Goal: Information Seeking & Learning: Learn about a topic

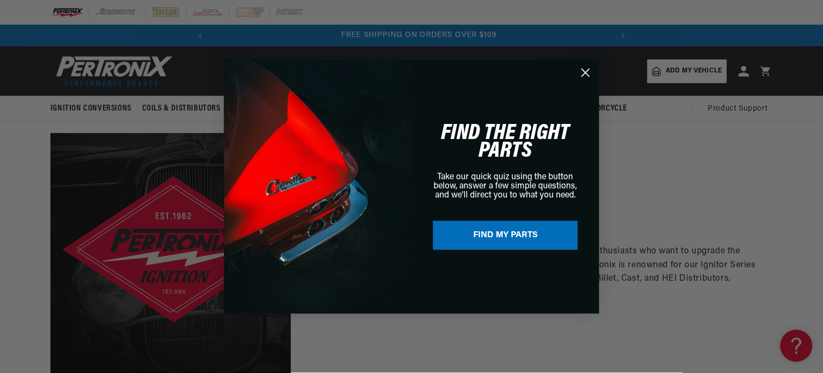
scroll to position [0, 400]
click at [584, 75] on icon "Close dialog" at bounding box center [587, 73] width 8 height 8
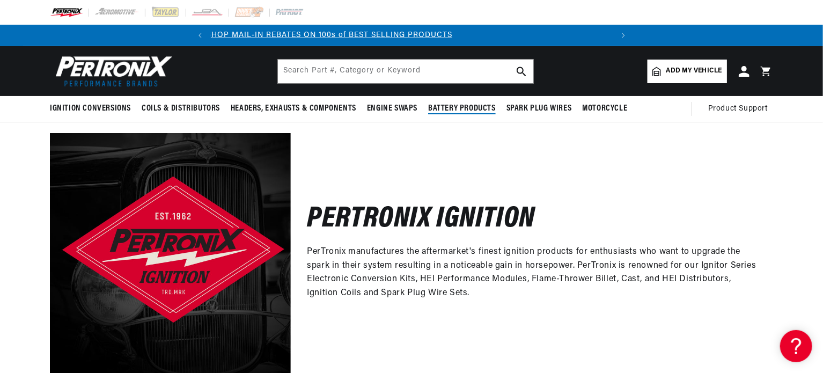
scroll to position [0, 0]
click at [682, 72] on span "Add my vehicle" at bounding box center [694, 71] width 56 height 10
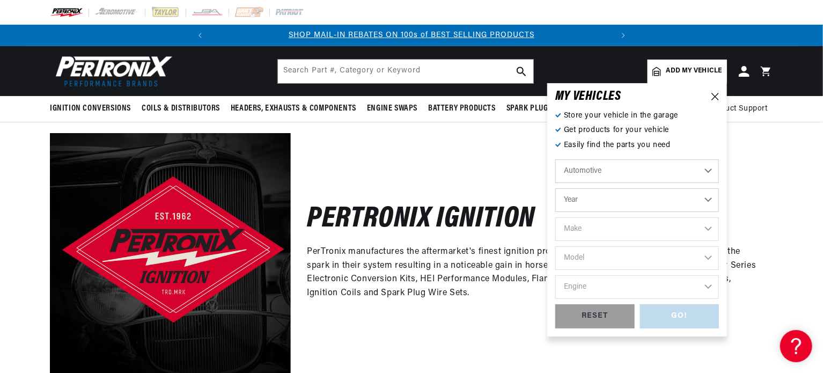
click at [623, 198] on select "Year 2022 2021 2020 2019 2018 2017 2016 2015 2014 2013 2012 2011 2010 2009 2008…" at bounding box center [637, 200] width 164 height 24
select select "1956"
click at [555, 188] on select "Year 2022 2021 2020 2019 2018 2017 2016 2015 2014 2013 2012 2011 2010 2009 2008…" at bounding box center [637, 200] width 164 height 24
select select "1956"
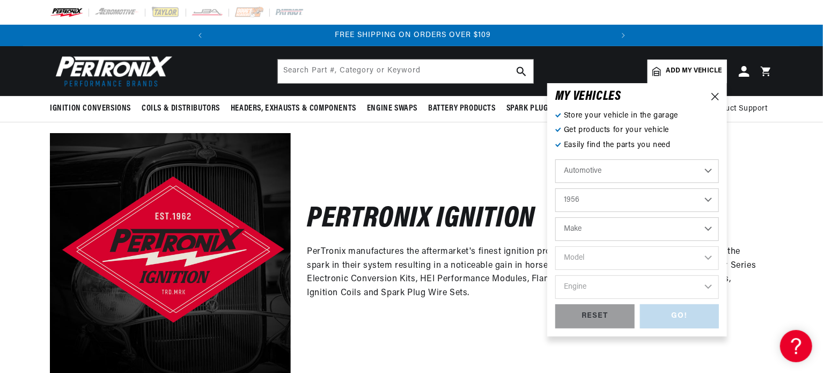
click at [614, 225] on select "Make Alfa Romeo Aston Martin Buick Cadillac Chevrolet Chrysler Dodge Ford GMC H…" at bounding box center [637, 229] width 164 height 24
select select "Dodge"
click at [555, 217] on select "Make Alfa Romeo Aston Martin Buick Cadillac Chevrolet Chrysler Dodge Ford GMC H…" at bounding box center [637, 229] width 164 height 24
select select "Dodge"
click at [642, 254] on select "Model Coronet Custom" at bounding box center [637, 258] width 164 height 24
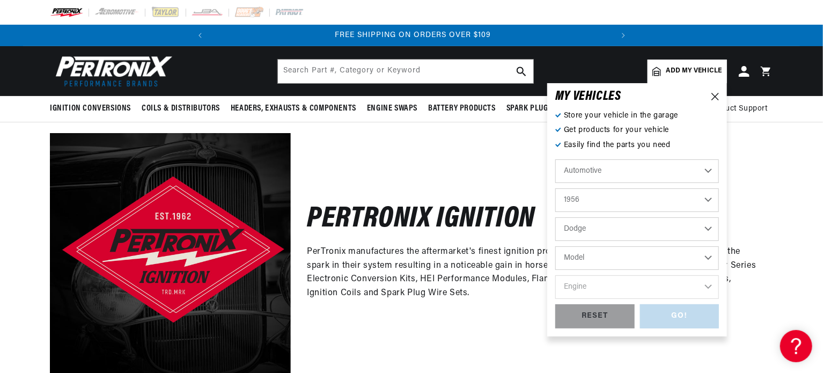
select select "Coronet"
click at [555, 246] on select "Model Coronet Custom" at bounding box center [637, 258] width 164 height 24
select select "Coronet"
click at [620, 288] on select "Engine 4.4L 5.1L" at bounding box center [637, 287] width 164 height 24
select select "4.4L"
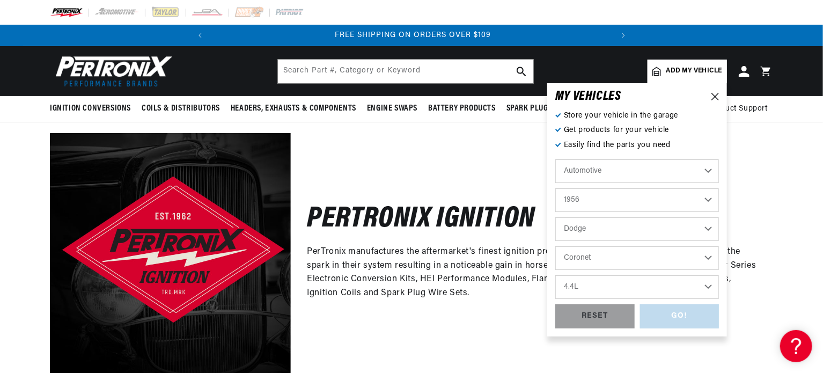
click at [555, 275] on select "Engine 4.4L 5.1L" at bounding box center [637, 287] width 164 height 24
select select "4.4L"
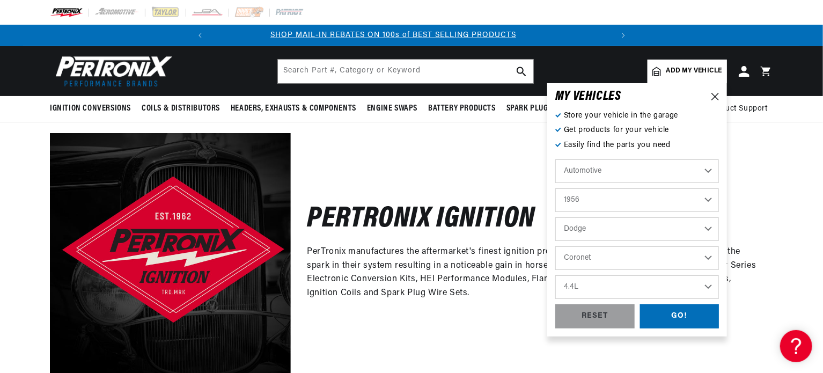
scroll to position [0, 0]
click at [681, 319] on div "GO!" at bounding box center [679, 316] width 79 height 24
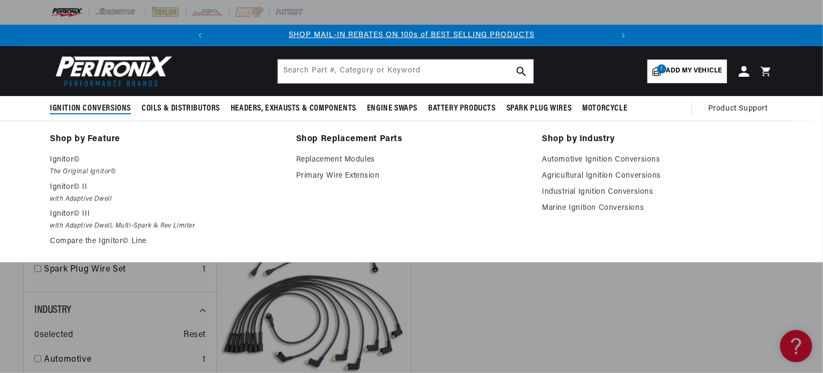
click at [87, 109] on span "Ignition Conversions" at bounding box center [90, 108] width 81 height 11
click at [75, 164] on p "Ignitor©" at bounding box center [165, 159] width 231 height 13
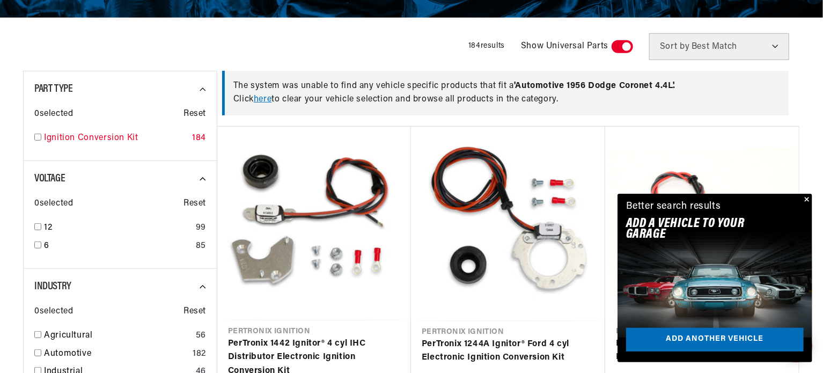
scroll to position [0, 400]
click at [36, 137] on input "checkbox" at bounding box center [37, 137] width 7 height 7
checkbox input "true"
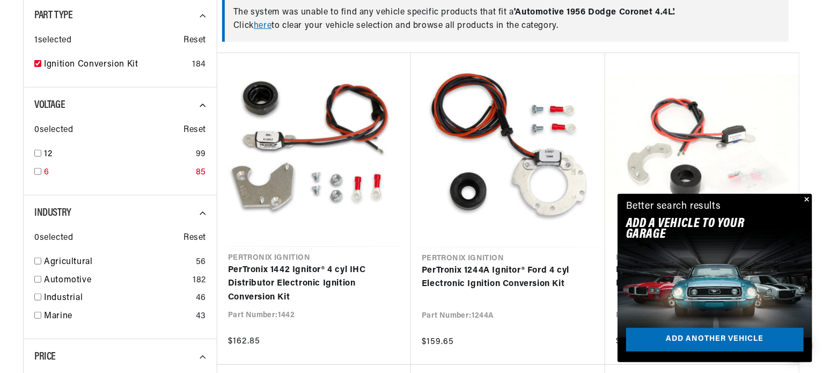
scroll to position [341, 0]
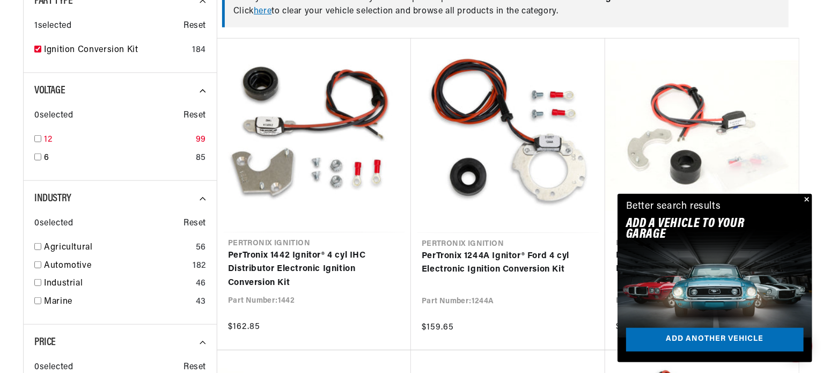
click at [36, 138] on input "checkbox" at bounding box center [37, 138] width 7 height 7
checkbox input "true"
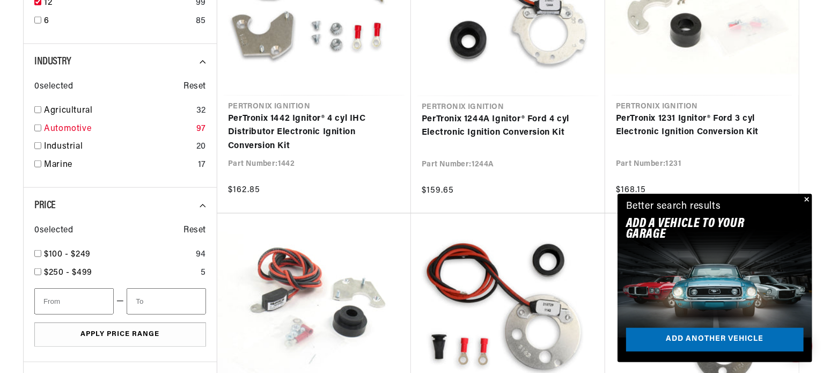
click at [36, 128] on input "checkbox" at bounding box center [37, 127] width 7 height 7
checkbox input "true"
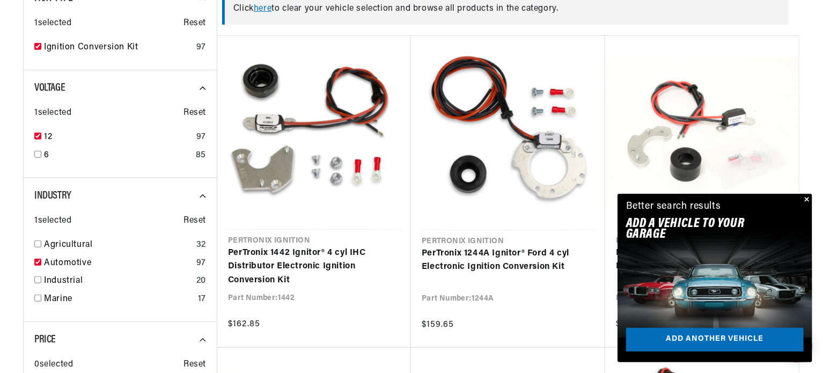
scroll to position [0, 400]
click at [806, 198] on button "Close" at bounding box center [805, 200] width 13 height 13
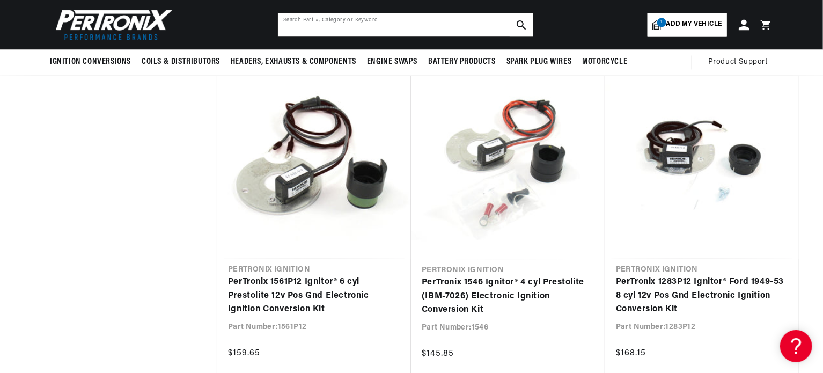
click at [433, 24] on input "text" at bounding box center [405, 25] width 255 height 24
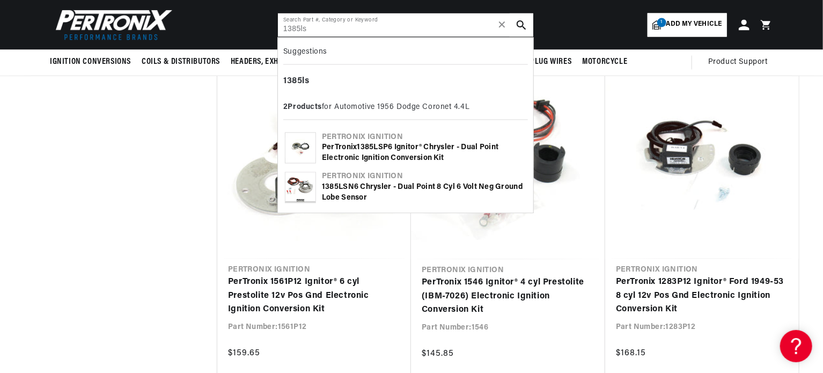
type input "1385ls"
click at [384, 149] on b "1385LS" at bounding box center [370, 148] width 26 height 8
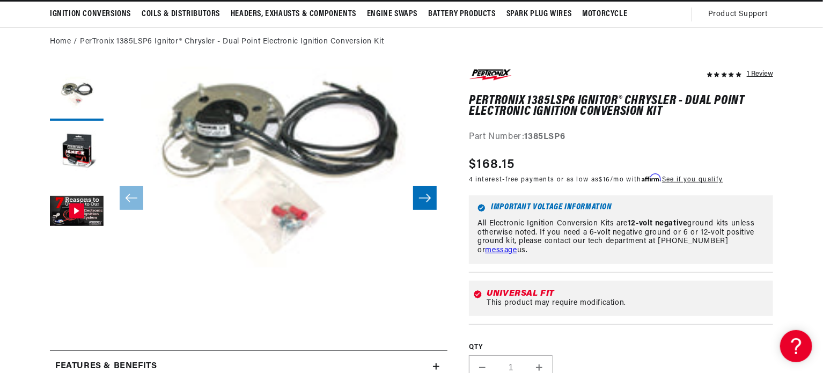
click at [424, 200] on icon "Slide right" at bounding box center [424, 198] width 13 height 11
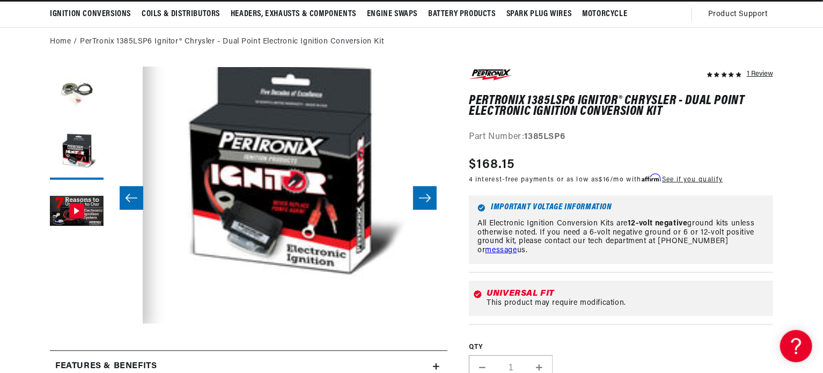
click at [424, 200] on icon "Slide right" at bounding box center [424, 198] width 13 height 11
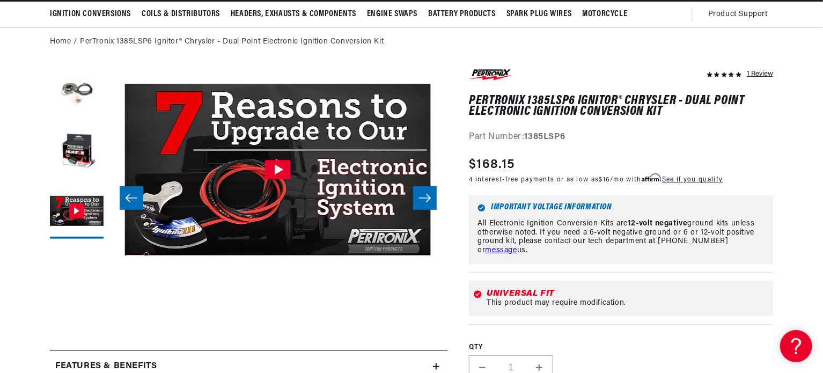
click at [424, 200] on icon "Slide right" at bounding box center [424, 198] width 13 height 11
click at [134, 195] on icon "Slide left" at bounding box center [131, 198] width 13 height 11
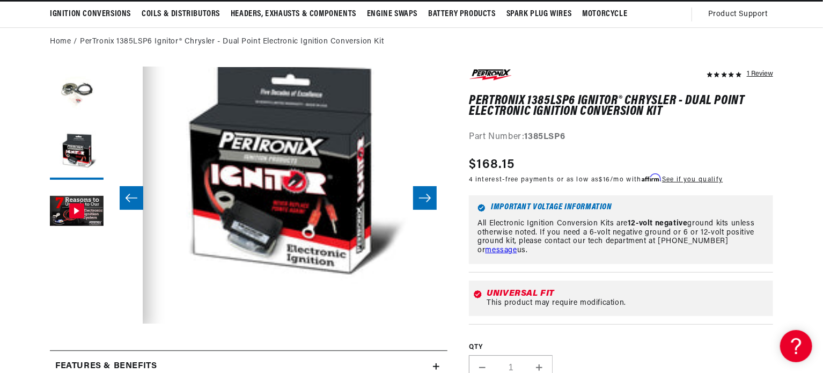
click at [133, 195] on icon "Slide left" at bounding box center [131, 198] width 13 height 11
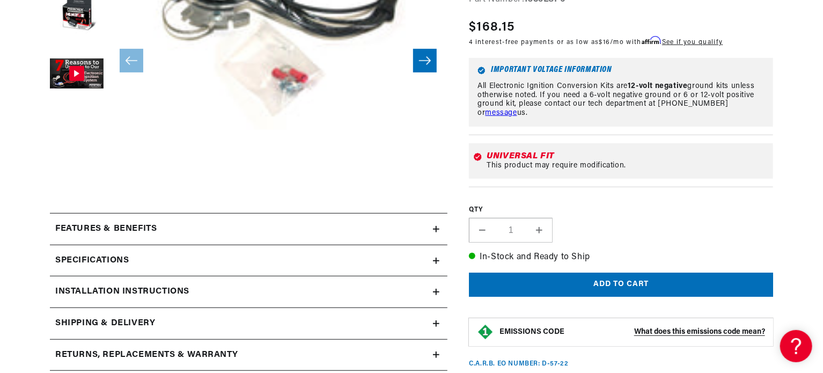
click at [120, 260] on h2 "Specifications" at bounding box center [91, 261] width 73 height 14
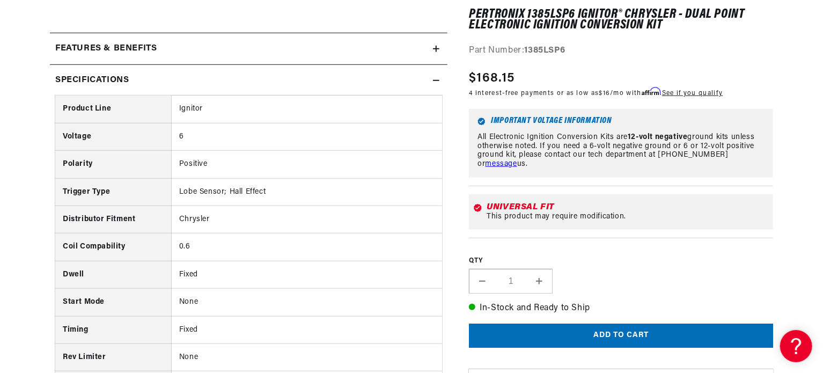
click at [221, 49] on div "Features & Benefits" at bounding box center [241, 49] width 383 height 14
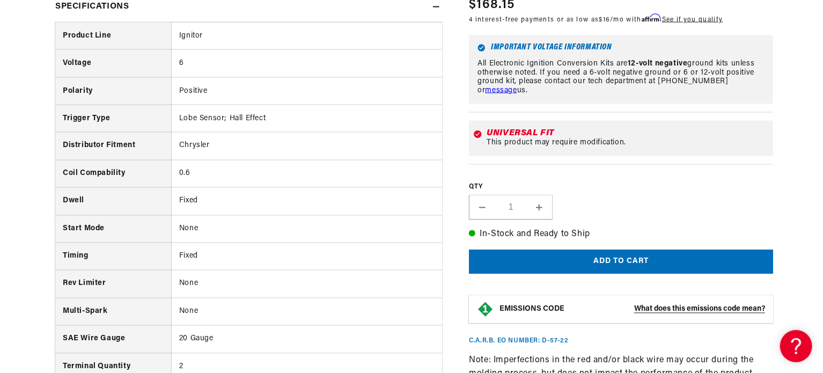
scroll to position [948, 0]
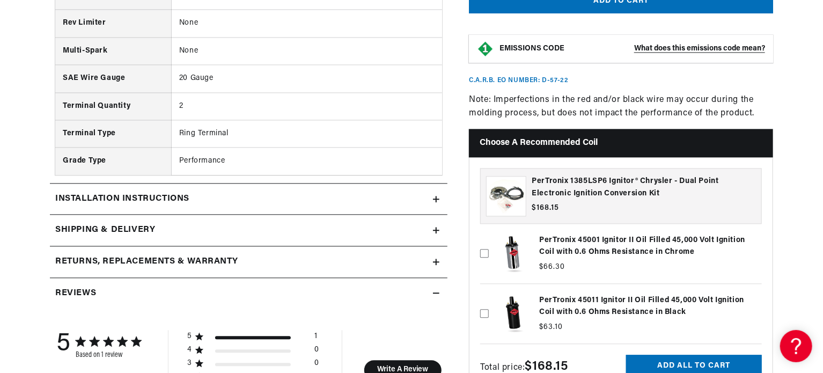
click at [220, 195] on div "Installation instructions" at bounding box center [241, 199] width 383 height 14
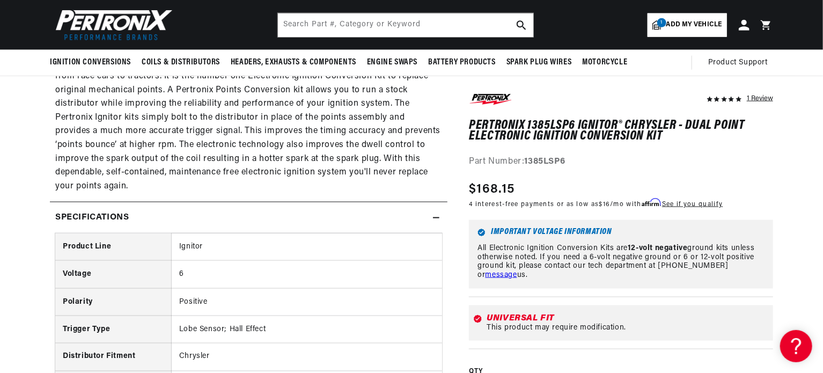
scroll to position [725, 0]
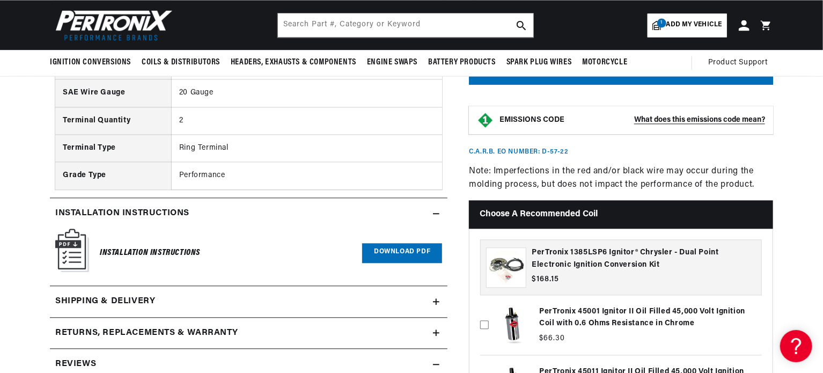
click at [396, 251] on link "Download PDF" at bounding box center [402, 253] width 80 height 20
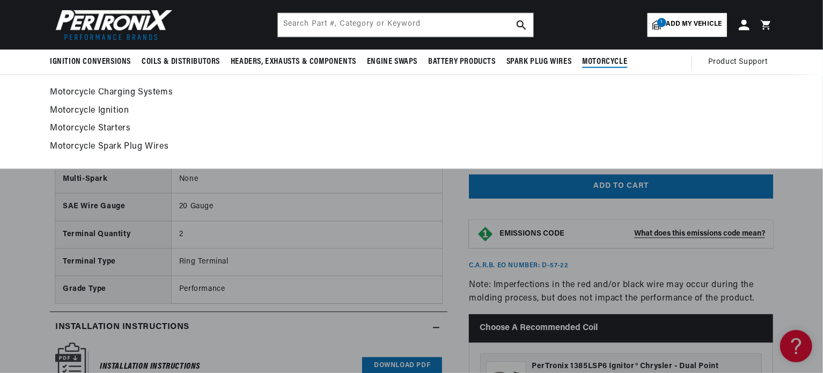
scroll to position [959, 0]
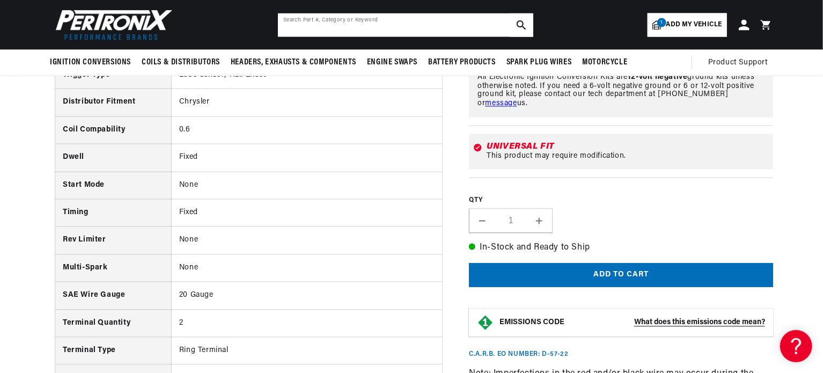
click at [433, 24] on input "text" at bounding box center [405, 25] width 255 height 24
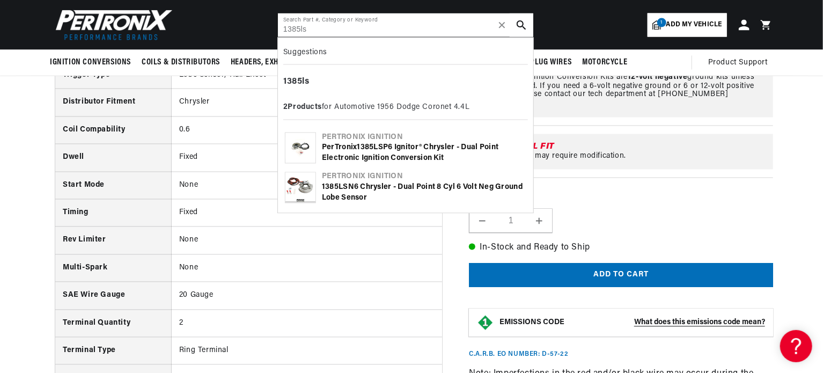
scroll to position [0, 0]
type input "1385ls"
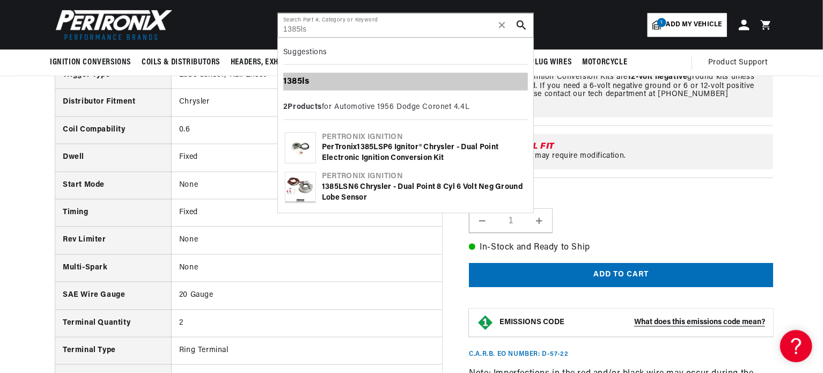
click at [293, 80] on b "1385ls" at bounding box center [296, 81] width 26 height 9
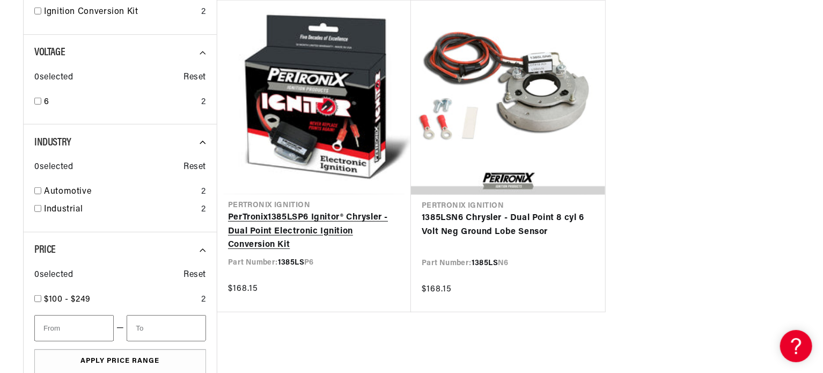
click at [300, 217] on link "PerTronix 1385LS P6 Ignitor® Chrysler - Dual Point Electronic Ignition Conversi…" at bounding box center [314, 231] width 172 height 41
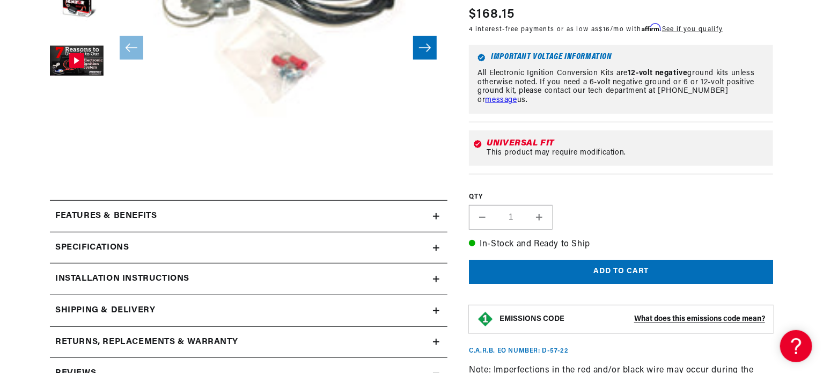
scroll to position [0, 400]
click at [242, 244] on div "Specifications" at bounding box center [241, 248] width 383 height 14
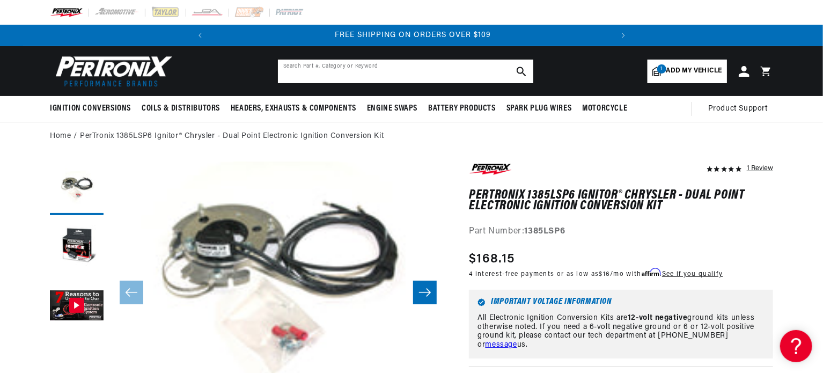
click at [439, 70] on input "text" at bounding box center [405, 72] width 255 height 24
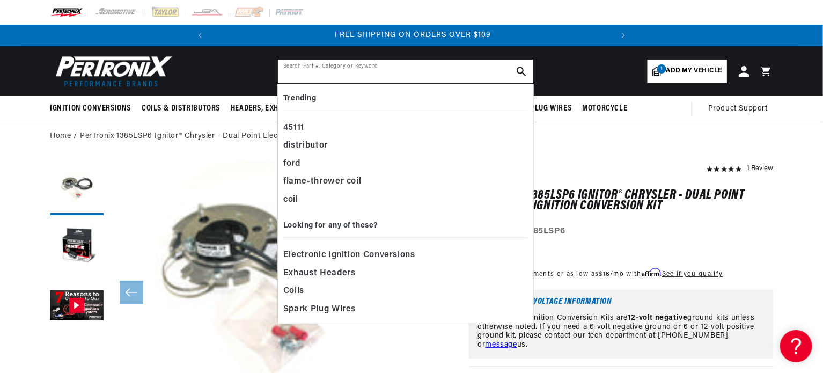
paste input "21916095"
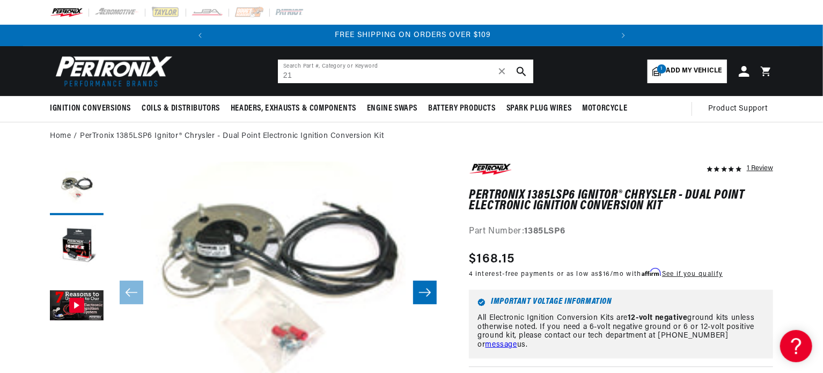
type input "2"
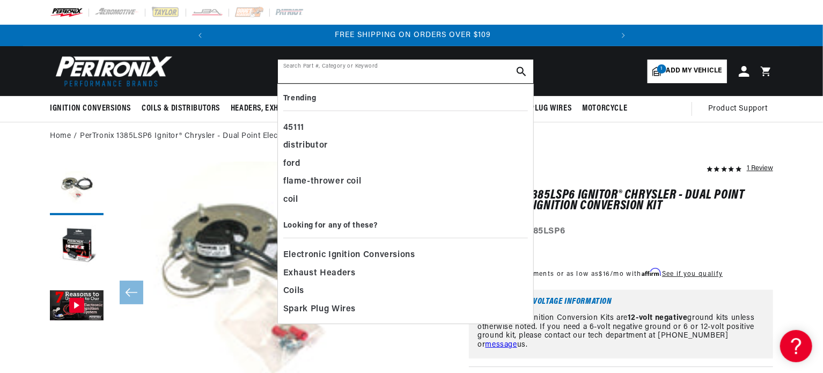
paste input "91385LS"
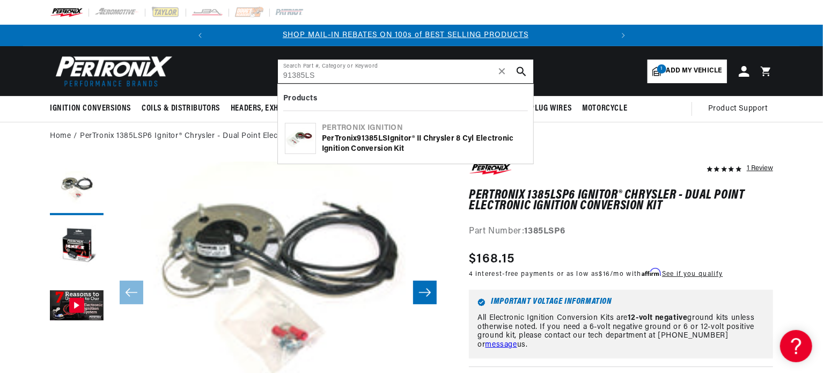
scroll to position [0, 0]
type input "91385LS"
click at [410, 136] on div "PerTronix 91385LS Ignitor® II Chrysler 8 cyl Electronic Ignition Conversion Kit" at bounding box center [424, 144] width 204 height 21
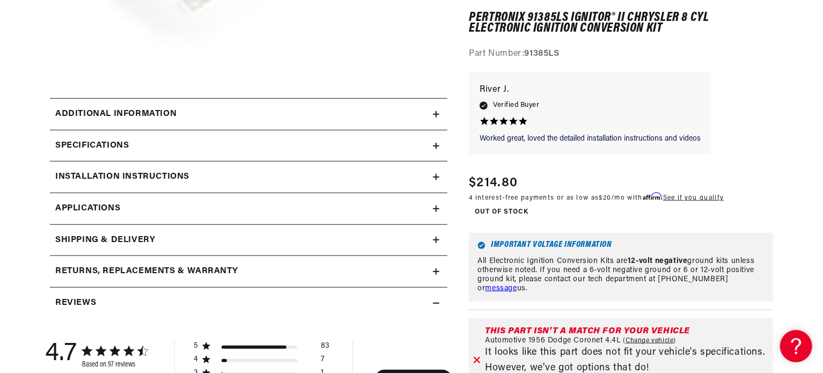
scroll to position [0, 400]
click at [217, 144] on div "Specifications" at bounding box center [241, 146] width 383 height 14
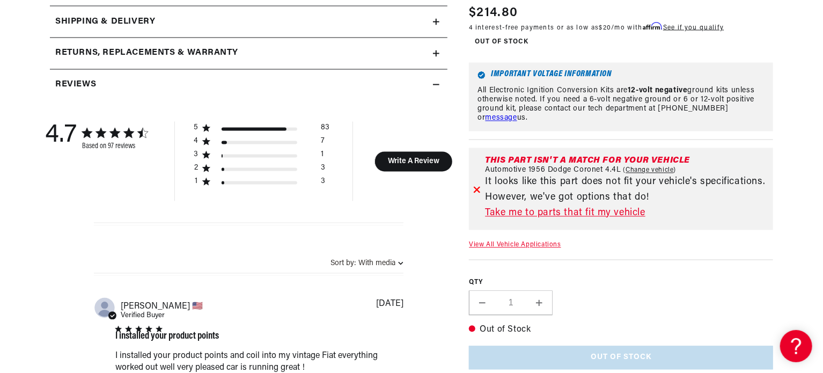
scroll to position [988, 0]
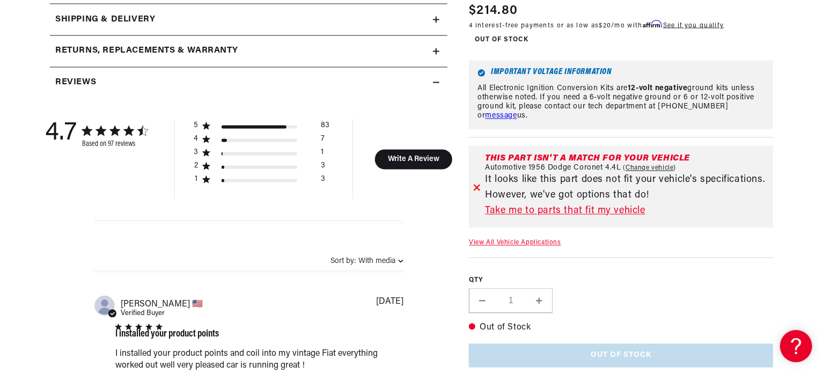
click at [555, 210] on link "Take me to parts that fit my vehicle" at bounding box center [627, 212] width 284 height 16
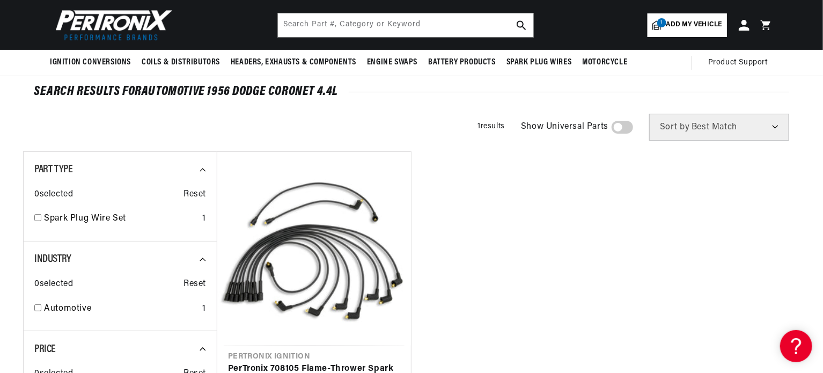
scroll to position [47, 0]
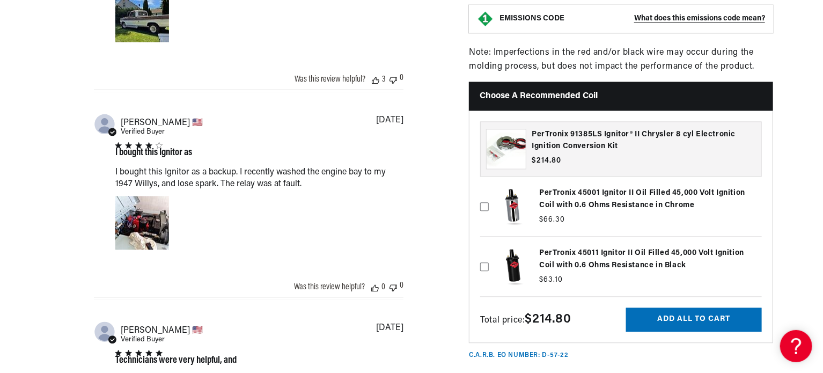
scroll to position [0, 400]
